Goal: Information Seeking & Learning: Learn about a topic

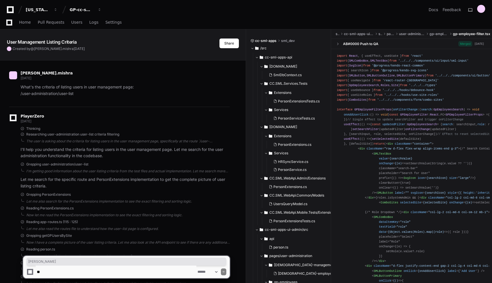
scroll to position [5407, 0]
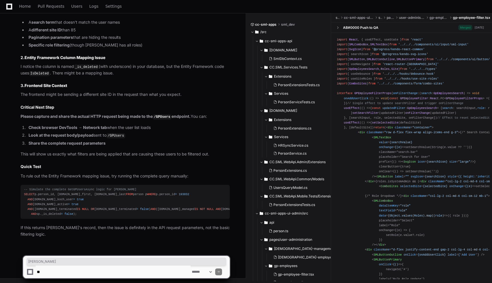
click at [145, 269] on textarea at bounding box center [113, 271] width 155 height 13
type textarea "*"
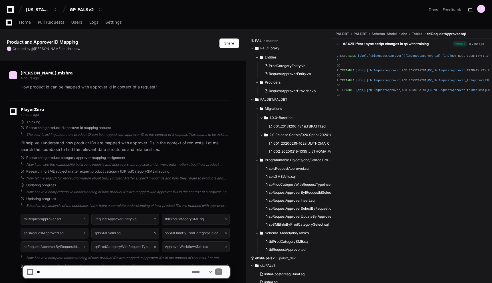
scroll to position [1346, 0]
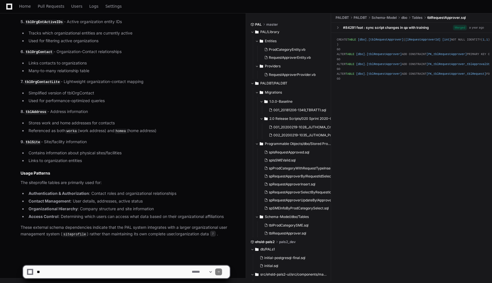
click at [208, 106] on article "Based on my comprehensive analysis of the codebase, here are all the tables fro…" at bounding box center [125, 46] width 209 height 383
click at [156, 270] on textarea at bounding box center [113, 271] width 155 height 13
click at [149, 271] on textarea at bounding box center [113, 271] width 155 height 13
type textarea "*"
click at [144, 272] on textarea at bounding box center [113, 271] width 155 height 13
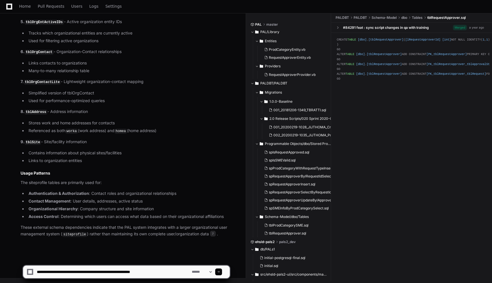
click at [144, 272] on textarea at bounding box center [113, 271] width 155 height 13
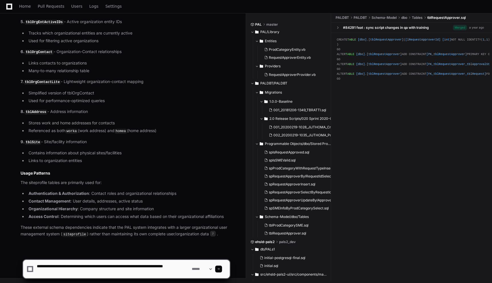
type textarea "**********"
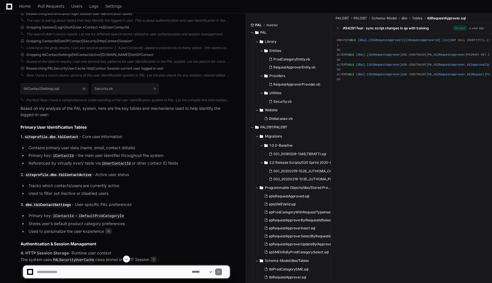
scroll to position [1683, 0]
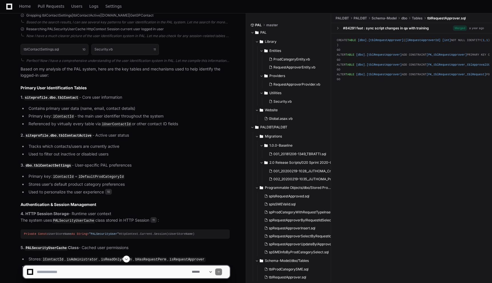
click at [75, 135] on code "siteprofile.dbo.tblContactActive" at bounding box center [59, 135] width 68 height 5
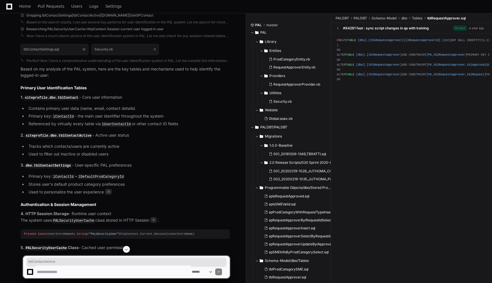
click at [69, 109] on li "Contains primary user data (name, email, contact details)" at bounding box center [128, 108] width 203 height 7
drag, startPoint x: 46, startPoint y: 109, endPoint x: 81, endPoint y: 109, distance: 34.5
click at [81, 109] on li "Contains primary user data (name, email, contact details)" at bounding box center [128, 108] width 203 height 7
drag, startPoint x: 84, startPoint y: 97, endPoint x: 125, endPoint y: 98, distance: 41.1
click at [127, 97] on p "1. siteprofile.dbo.tblContact - Core user information" at bounding box center [125, 97] width 209 height 7
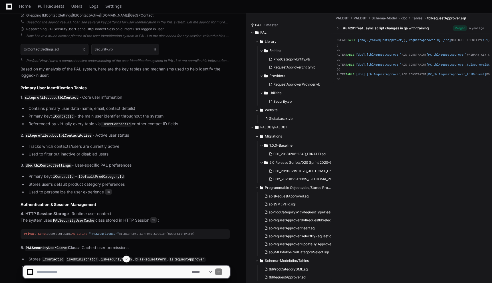
drag, startPoint x: 103, startPoint y: 113, endPoint x: 136, endPoint y: 112, distance: 33.1
click at [136, 112] on ul "Contains primary user data (name, email, contact details) Primary key: lContact…" at bounding box center [125, 116] width 209 height 22
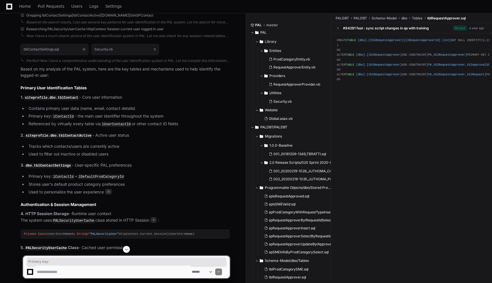
drag, startPoint x: 55, startPoint y: 117, endPoint x: 175, endPoint y: 116, distance: 119.5
click at [175, 116] on li "Primary key: lContactId - the main user identifier throughout the system" at bounding box center [128, 116] width 203 height 7
click at [168, 126] on li "Referenced by virtually every table via lUserContactId or other contact ID fiel…" at bounding box center [128, 124] width 203 height 7
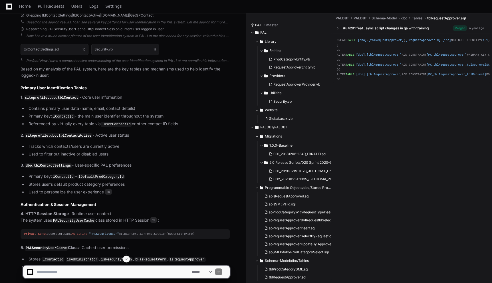
click at [157, 135] on p "2. siteprofile.dbo.tblContactActive - Active user status" at bounding box center [125, 135] width 209 height 7
click at [157, 137] on p "2. siteprofile.dbo.tblContactActive - Active user status" at bounding box center [125, 135] width 209 height 7
click at [65, 165] on code "dbo.tblContactSettings" at bounding box center [48, 165] width 47 height 5
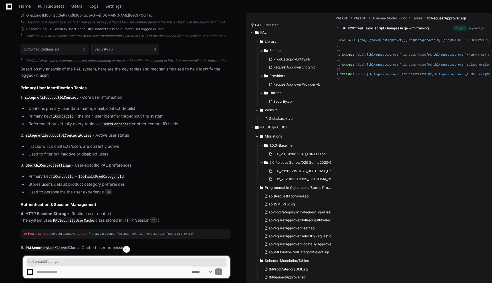
click at [65, 175] on code "lContactId" at bounding box center [63, 176] width 23 height 5
drag, startPoint x: 135, startPoint y: 174, endPoint x: 98, endPoint y: 174, distance: 37.1
click at [98, 174] on li "Primary key: lContactId + lDefaultProdCategoryId" at bounding box center [128, 176] width 203 height 7
click at [107, 177] on code "lDefaultProdCategoryId" at bounding box center [100, 176] width 47 height 5
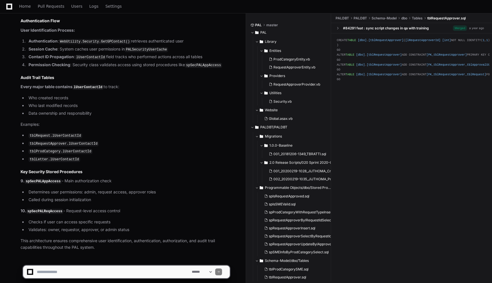
scroll to position [2062, 0]
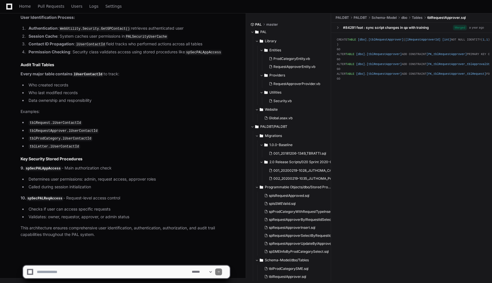
click at [111, 273] on textarea at bounding box center [113, 271] width 155 height 13
paste textarea "**********"
click at [70, 271] on textarea at bounding box center [113, 271] width 155 height 13
click at [129, 272] on textarea at bounding box center [113, 271] width 155 height 13
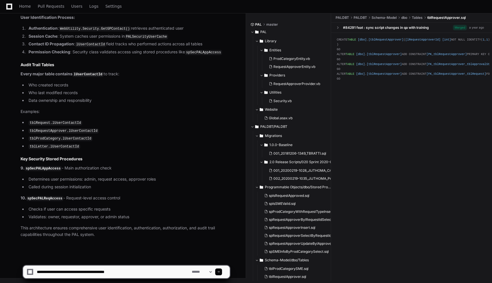
type textarea "**********"
